Goal: Navigation & Orientation: Find specific page/section

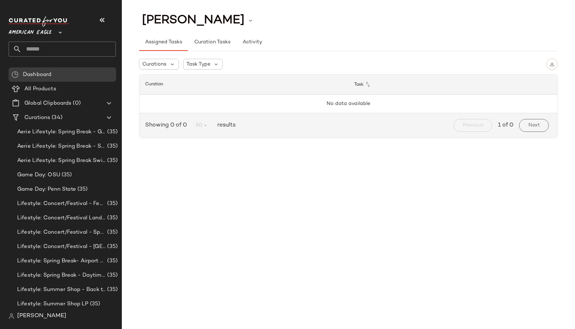
click at [36, 30] on span "American Eagle" at bounding box center [30, 30] width 43 height 13
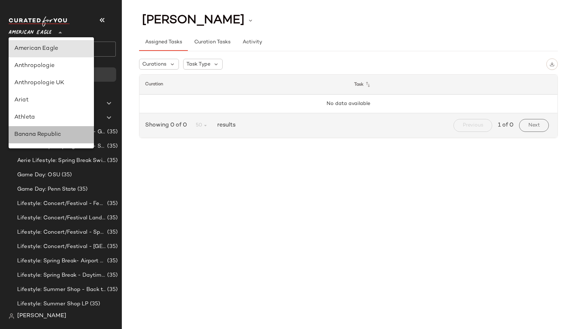
click at [34, 142] on div "Banana Republic" at bounding box center [51, 134] width 85 height 17
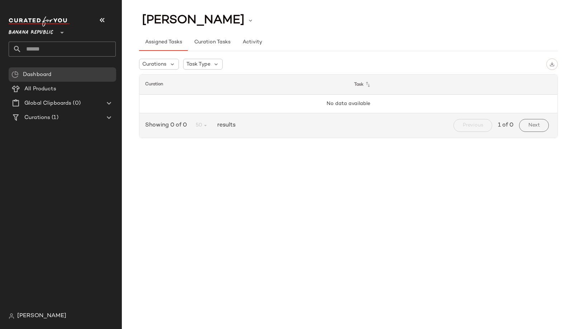
click at [32, 35] on span "Banana Republic" at bounding box center [31, 30] width 45 height 13
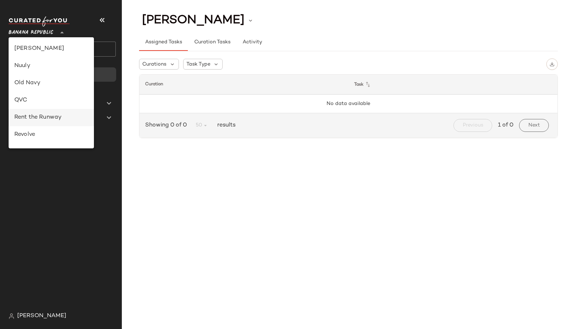
scroll to position [344, 0]
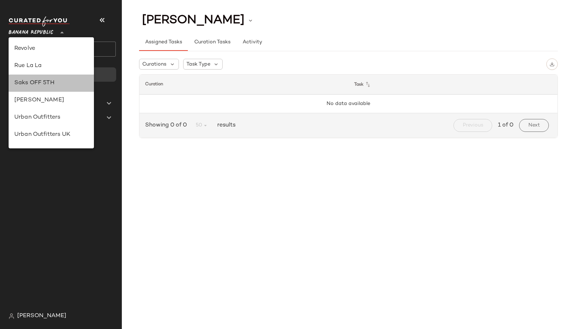
click at [47, 81] on div "Saks OFF 5TH" at bounding box center [51, 83] width 74 height 9
type input "**"
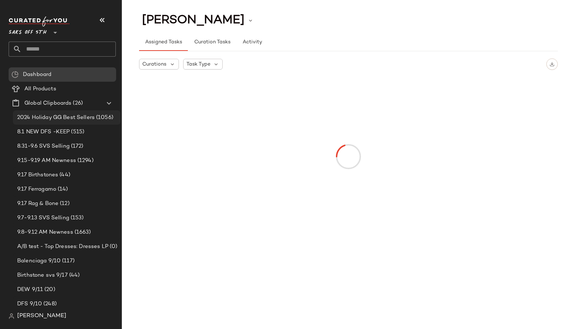
click at [59, 118] on span "2024 Holiday GG Best Sellers" at bounding box center [55, 118] width 77 height 8
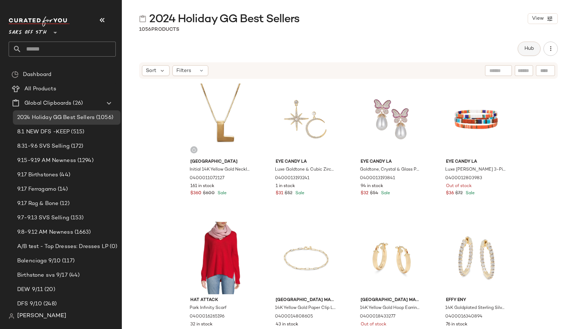
click at [527, 48] on span "Hub" at bounding box center [529, 49] width 10 height 6
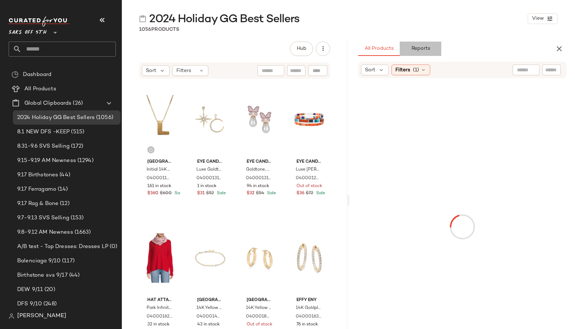
click at [430, 46] on button "Reports" at bounding box center [421, 49] width 42 height 14
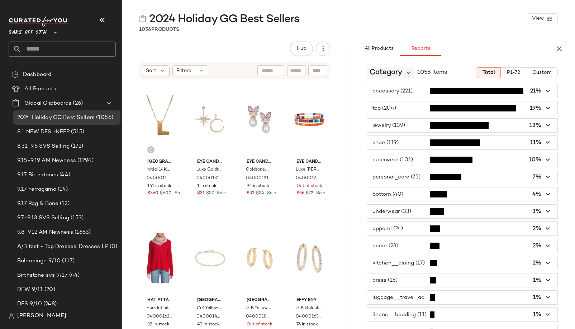
click at [407, 70] on icon at bounding box center [408, 73] width 6 height 6
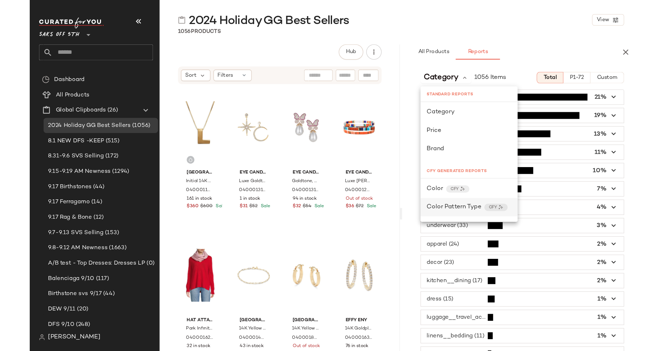
scroll to position [86, 0]
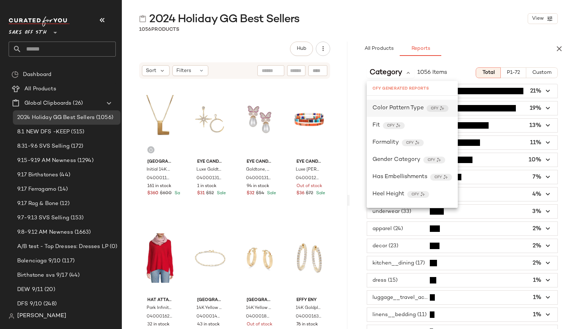
click at [395, 109] on span "Color Pattern Type" at bounding box center [397, 108] width 51 height 9
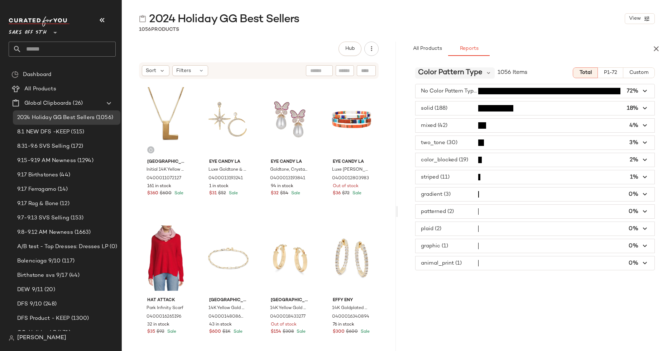
click at [461, 74] on span "Color Pattern Type" at bounding box center [450, 72] width 65 height 11
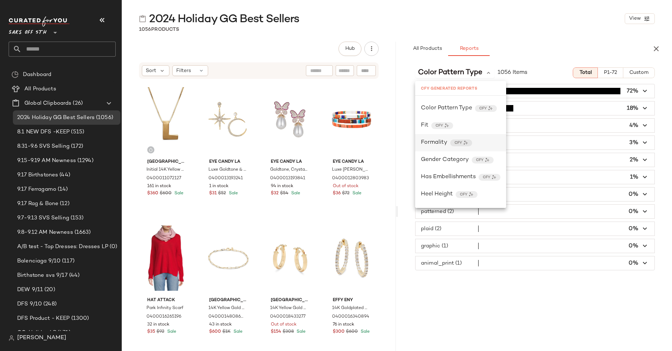
click at [439, 144] on span "Formality" at bounding box center [434, 142] width 27 height 9
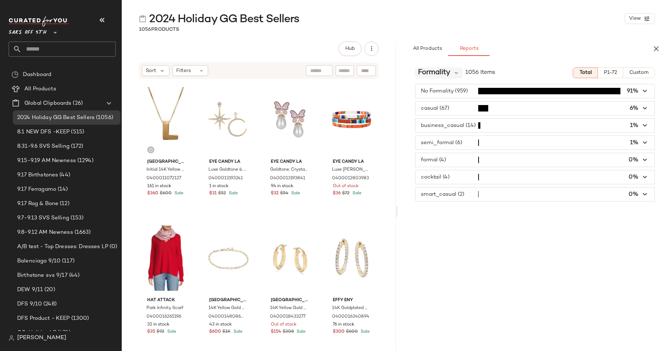
click at [432, 74] on span "Formality" at bounding box center [434, 72] width 32 height 11
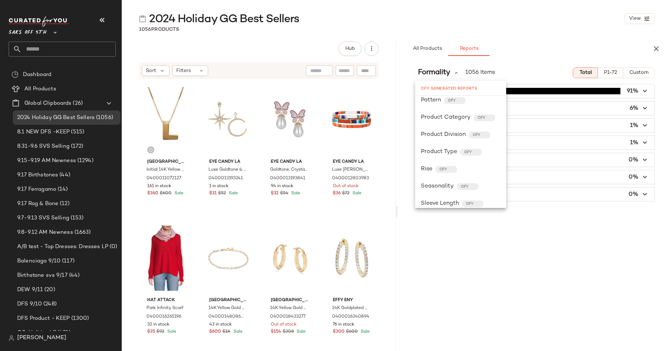
scroll to position [290, 0]
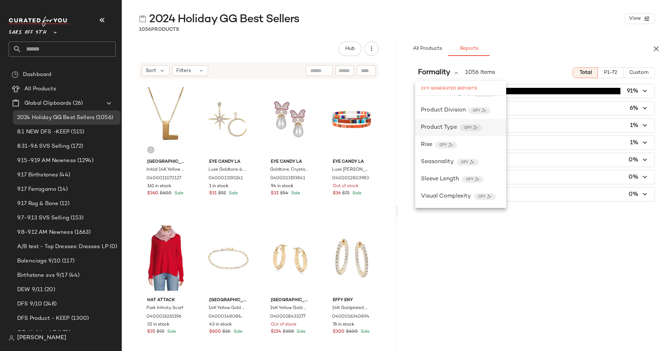
click at [437, 128] on span "Product Type" at bounding box center [439, 127] width 36 height 9
